Goal: Book appointment/travel/reservation

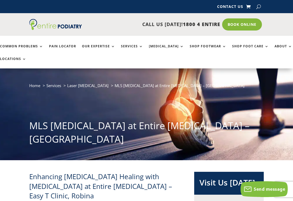
click at [245, 25] on link "Book Online" at bounding box center [242, 24] width 40 height 12
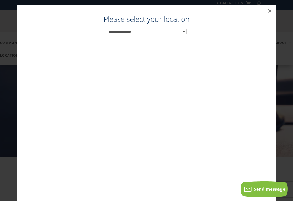
scroll to position [5, 0]
click at [184, 33] on select "**********" at bounding box center [147, 31] width 80 height 5
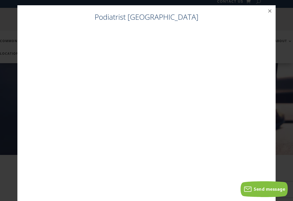
click at [273, 13] on button "×" at bounding box center [270, 11] width 12 height 12
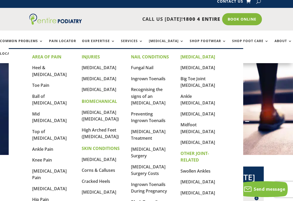
click at [250, 19] on link "Book Online" at bounding box center [242, 19] width 40 height 12
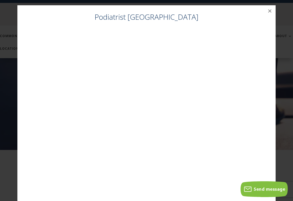
scroll to position [11, 0]
click at [271, 12] on button "×" at bounding box center [270, 11] width 12 height 12
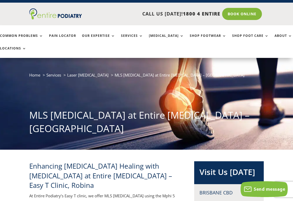
click at [248, 16] on link "Book Online" at bounding box center [242, 14] width 40 height 12
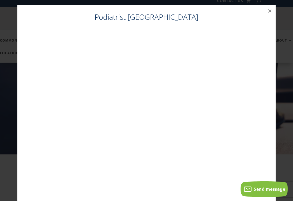
scroll to position [0, 0]
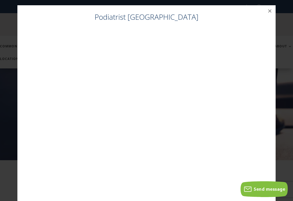
click at [169, 19] on h4 "Podiatrist [GEOGRAPHIC_DATA]" at bounding box center [147, 18] width 248 height 13
click at [173, 18] on h4 "Podiatrist [GEOGRAPHIC_DATA]" at bounding box center [147, 18] width 248 height 13
click at [273, 10] on button "×" at bounding box center [270, 11] width 12 height 12
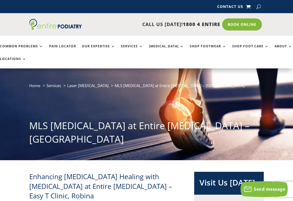
click at [236, 6] on link "Contact Us" at bounding box center [230, 8] width 26 height 6
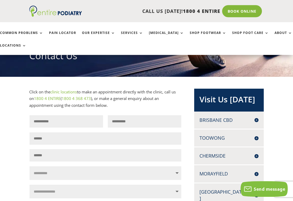
scroll to position [61, 0]
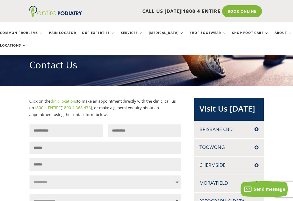
click at [240, 10] on link "Book Online" at bounding box center [242, 11] width 40 height 12
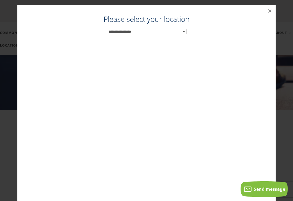
scroll to position [33, 0]
click at [166, 33] on select "**********" at bounding box center [147, 31] width 80 height 5
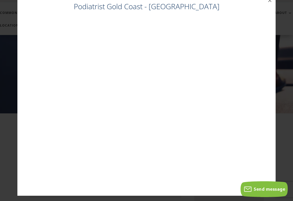
scroll to position [0, 0]
